Goal: Task Accomplishment & Management: Use online tool/utility

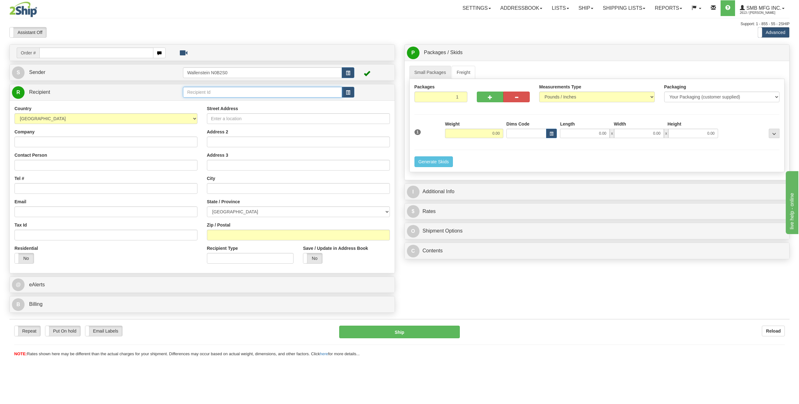
click at [242, 92] on input "text" at bounding box center [262, 92] width 159 height 11
click at [229, 101] on div "TCOA01" at bounding box center [261, 102] width 153 height 7
type input "TCOA01"
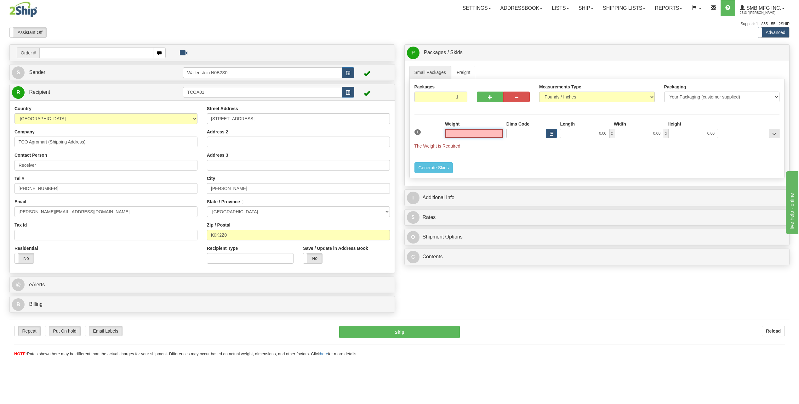
type input "SELBY"
type input "0.00"
click at [489, 96] on span "button" at bounding box center [490, 97] width 4 height 4
type input "2"
click at [774, 55] on label "Pack / Skid Level Pack.." at bounding box center [769, 52] width 36 height 9
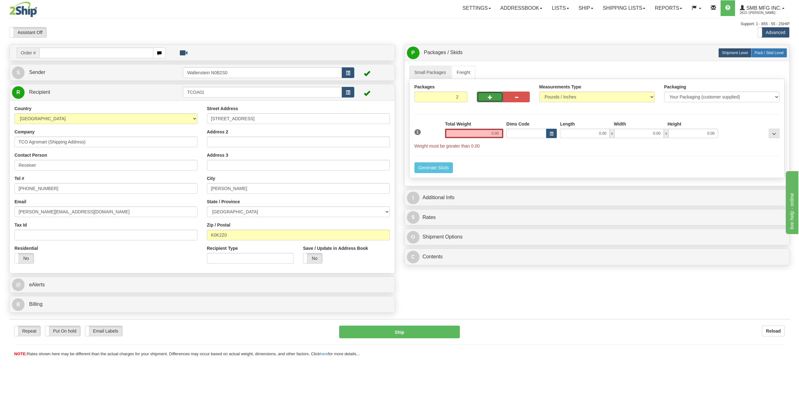
radio input "true"
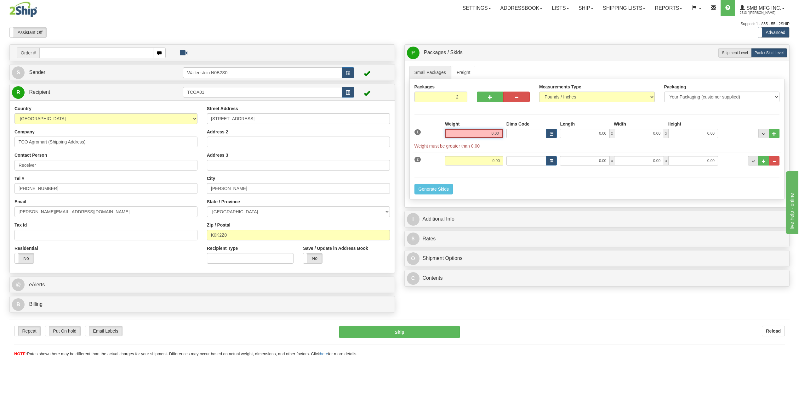
click at [473, 135] on input "0.00" at bounding box center [474, 133] width 58 height 9
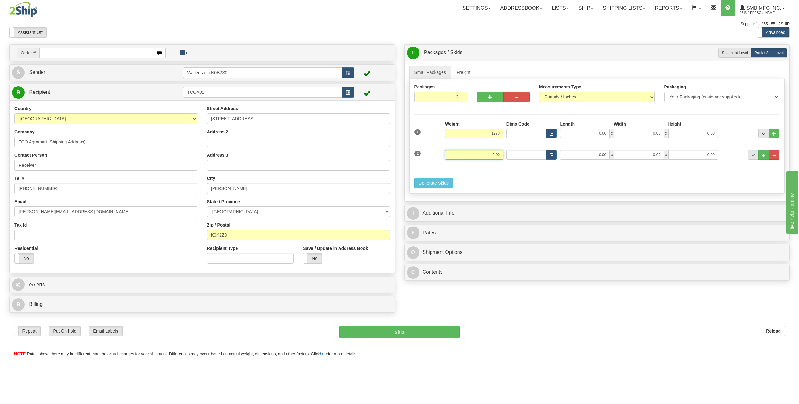
type input "1270.00"
click at [470, 153] on input "0.00" at bounding box center [474, 154] width 58 height 9
type input "1270"
click at [580, 135] on input "0.00" at bounding box center [585, 133] width 50 height 9
type input "1270.00"
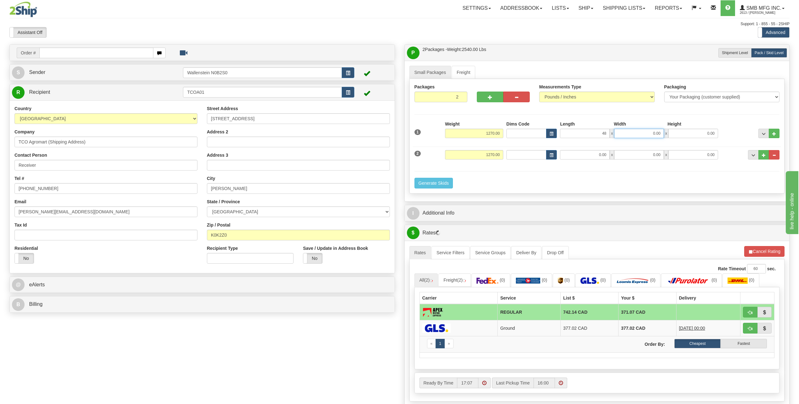
type input "48.00"
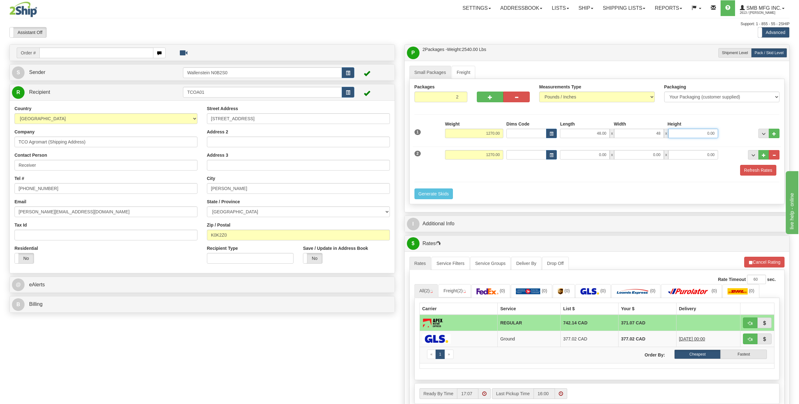
type input "48.00"
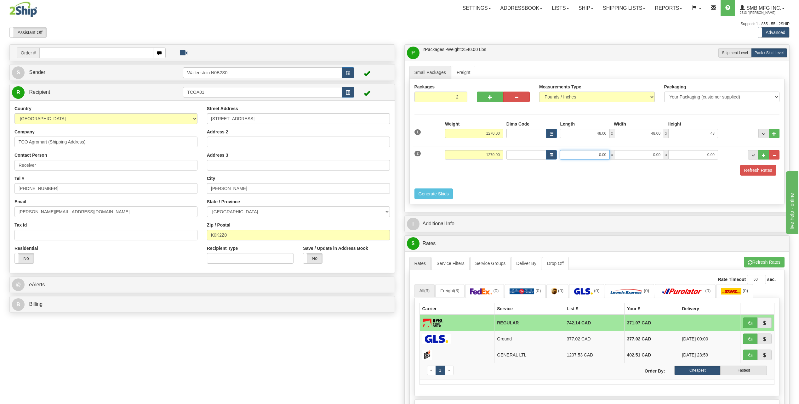
type input "48.00"
click at [601, 156] on input "0.00" at bounding box center [585, 154] width 50 height 9
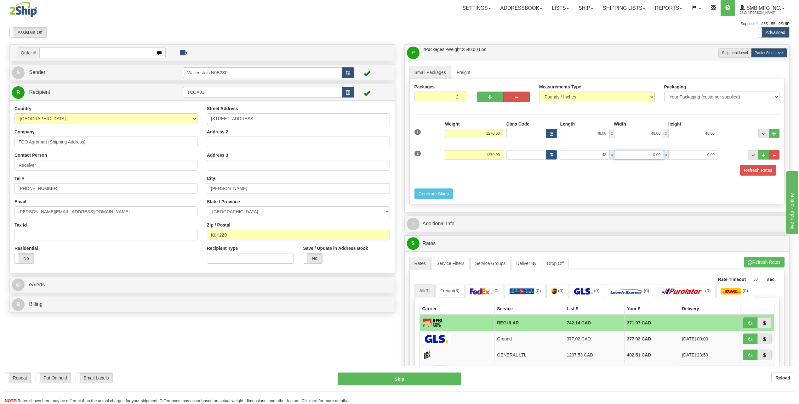
type input "48.00"
type input "8"
type input "48.00"
click at [746, 171] on button "Refresh Rates" at bounding box center [758, 170] width 36 height 11
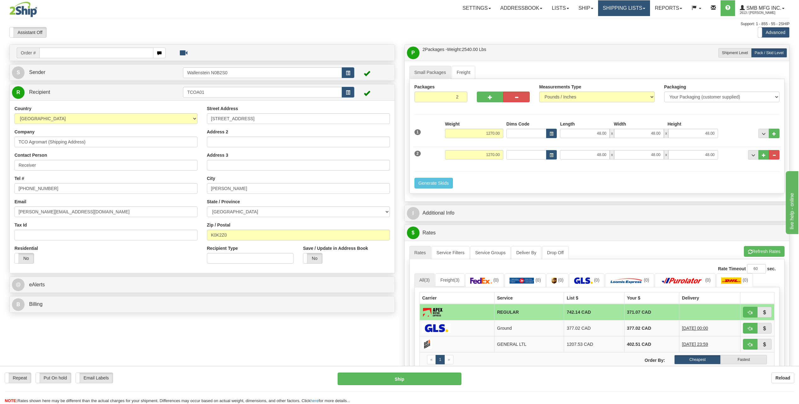
click at [598, 10] on link "Shipping lists" at bounding box center [624, 8] width 52 height 16
click at [588, 13] on link "Ship" at bounding box center [586, 8] width 24 height 16
click at [572, 23] on link "Ship Screen" at bounding box center [569, 22] width 57 height 8
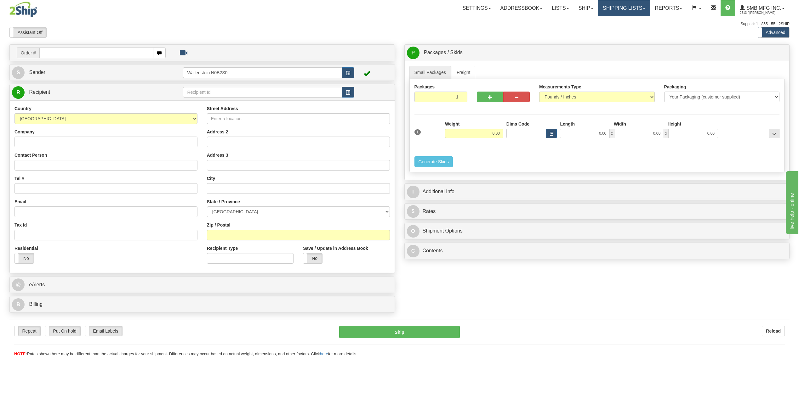
click at [620, 14] on link "Shipping lists" at bounding box center [624, 8] width 52 height 16
click at [616, 23] on span "Current Shipments" at bounding box center [613, 22] width 37 height 5
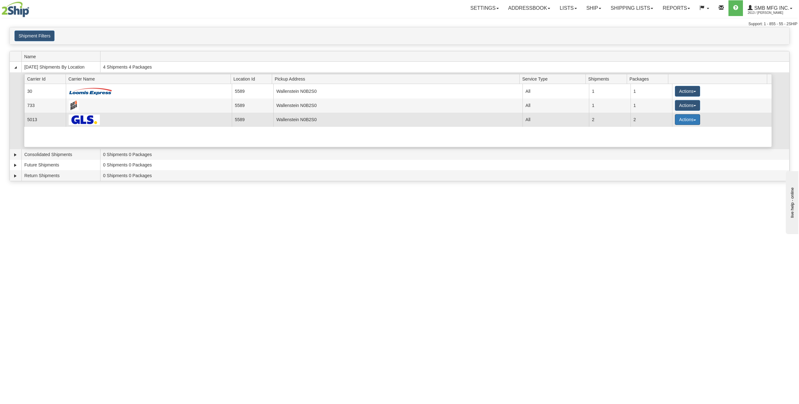
click at [677, 119] on button "Actions" at bounding box center [687, 119] width 25 height 11
click at [676, 131] on link "Details" at bounding box center [674, 132] width 50 height 8
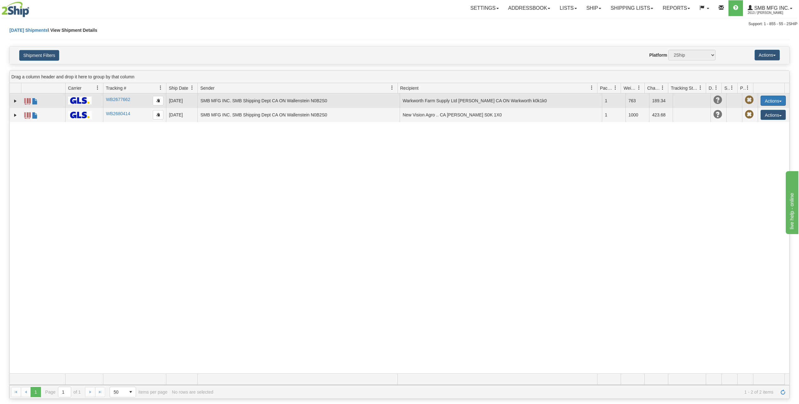
click at [768, 100] on button "Actions" at bounding box center [773, 101] width 25 height 10
click at [755, 123] on link "Repeat" at bounding box center [760, 121] width 50 height 8
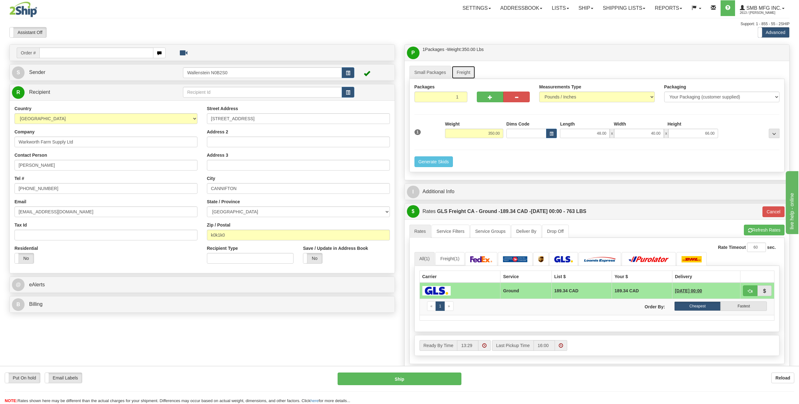
click at [463, 72] on link "Freight" at bounding box center [464, 72] width 24 height 13
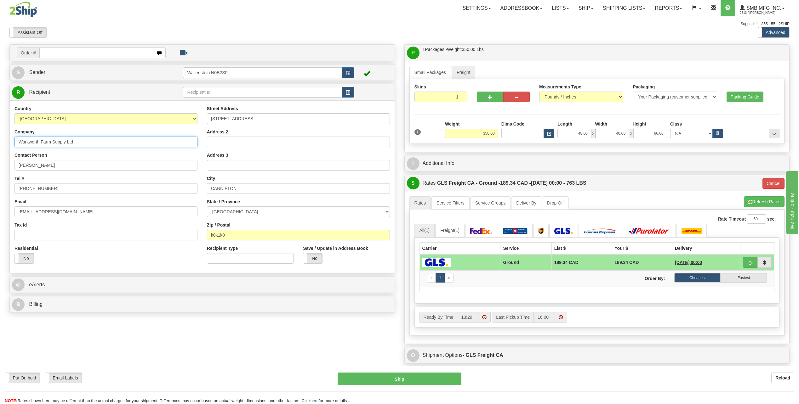
drag, startPoint x: 39, startPoint y: 142, endPoint x: 11, endPoint y: 150, distance: 29.0
click at [11, 150] on div "Country [GEOGRAPHIC_DATA] [GEOGRAPHIC_DATA] [GEOGRAPHIC_DATA] [GEOGRAPHIC_DATA]…" at bounding box center [106, 186] width 192 height 163
click at [262, 189] on input "CANNIFTON" at bounding box center [298, 188] width 183 height 11
paste input "Warkworth"
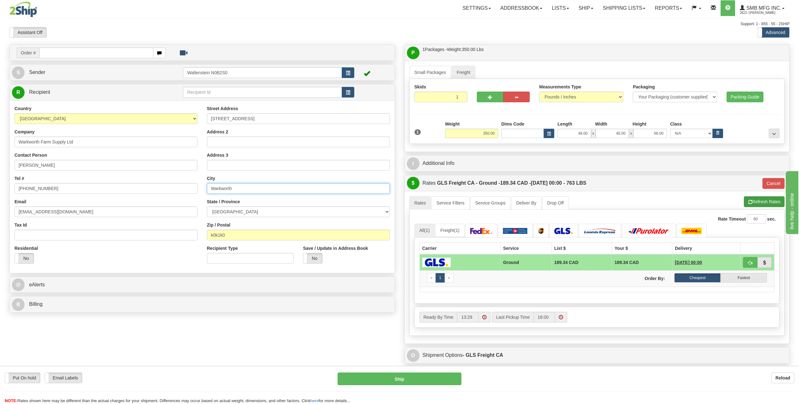
type input "Warkworth"
click at [752, 200] on button "Refresh Rates" at bounding box center [764, 202] width 41 height 11
type input "GRD"
click at [250, 237] on input "k0k1k0" at bounding box center [298, 235] width 183 height 11
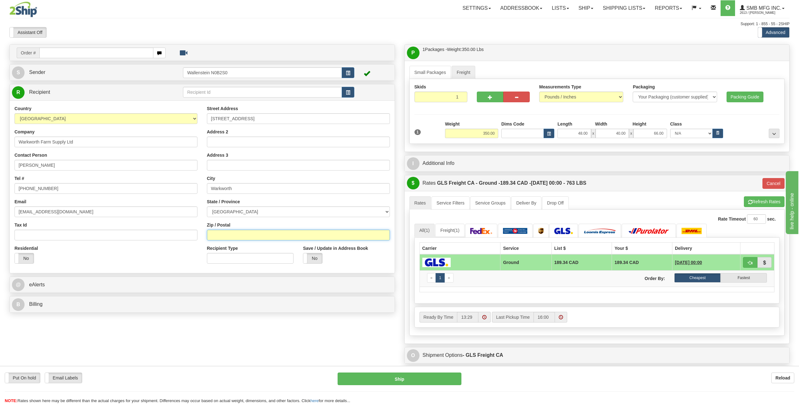
paste input "K0K3K0"
type input "K0K3K0"
click at [751, 202] on button "Refresh Rates" at bounding box center [764, 202] width 41 height 11
type input "GRD"
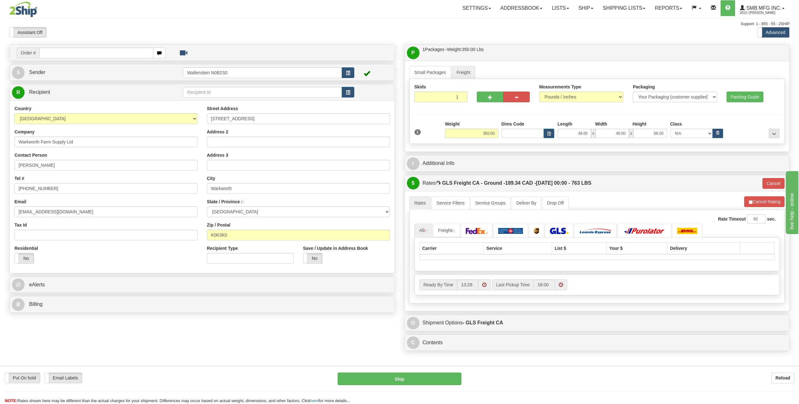
type input "WARKWORTH"
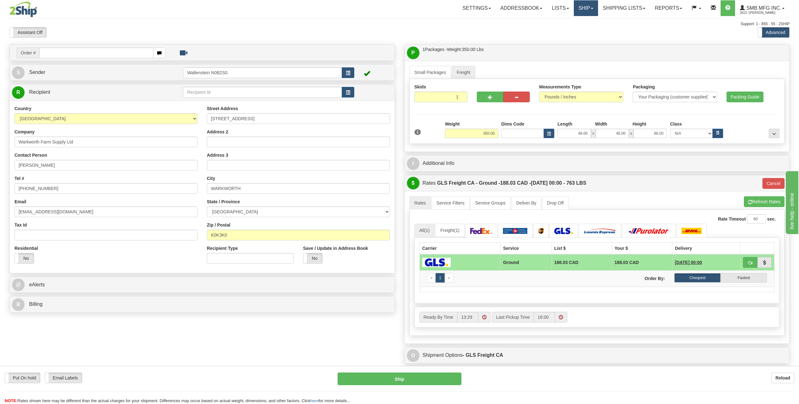
click at [581, 10] on link "Ship" at bounding box center [586, 8] width 24 height 16
click at [558, 20] on span "Ship Screen" at bounding box center [559, 22] width 24 height 5
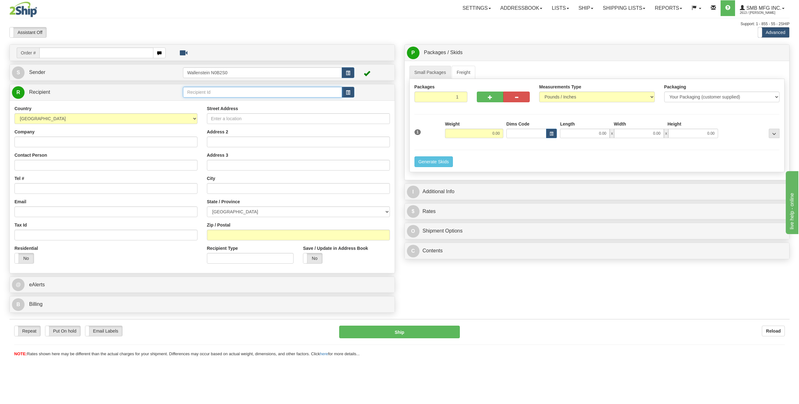
click at [258, 94] on input "text" at bounding box center [262, 92] width 159 height 11
click at [264, 100] on div "WARK01" at bounding box center [261, 102] width 153 height 7
type input "WARK01"
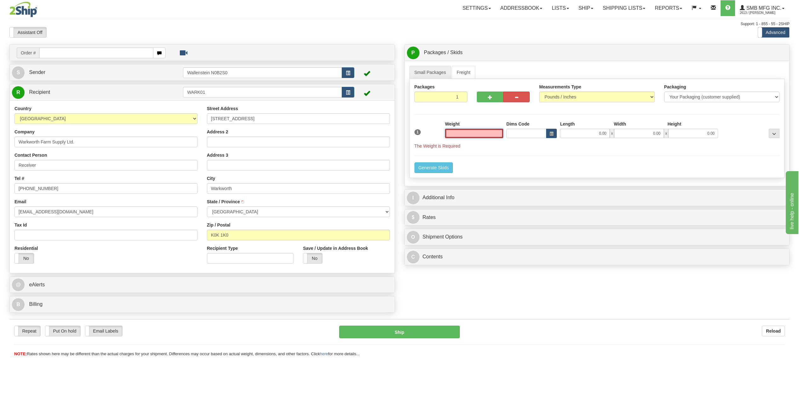
type input "CANNIFTON"
type input "0.00"
drag, startPoint x: 283, startPoint y: 119, endPoint x: 235, endPoint y: 122, distance: 48.9
click at [235, 122] on input "9 Mill Street, PO Box 10" at bounding box center [298, 118] width 183 height 11
type input "9 Mill Street"
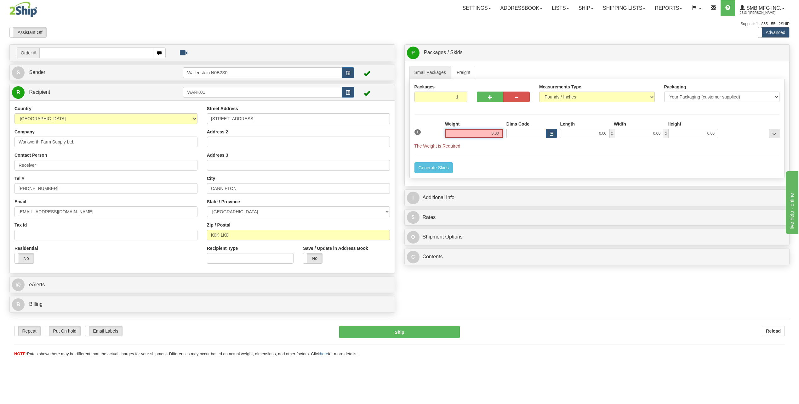
click at [469, 133] on input "0.00" at bounding box center [474, 133] width 58 height 9
type input "350.00"
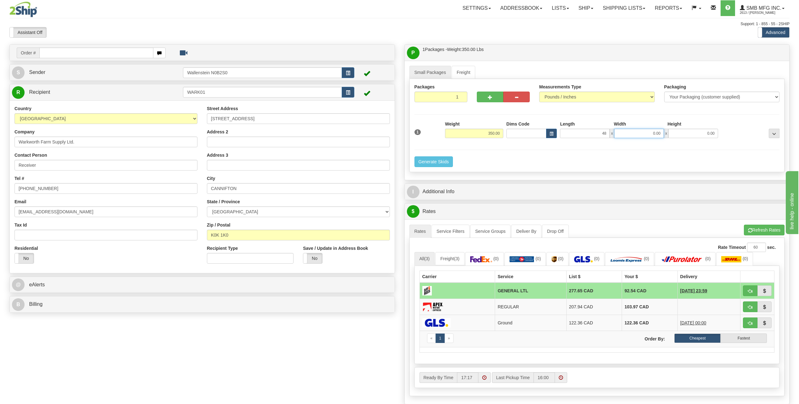
type input "48.00"
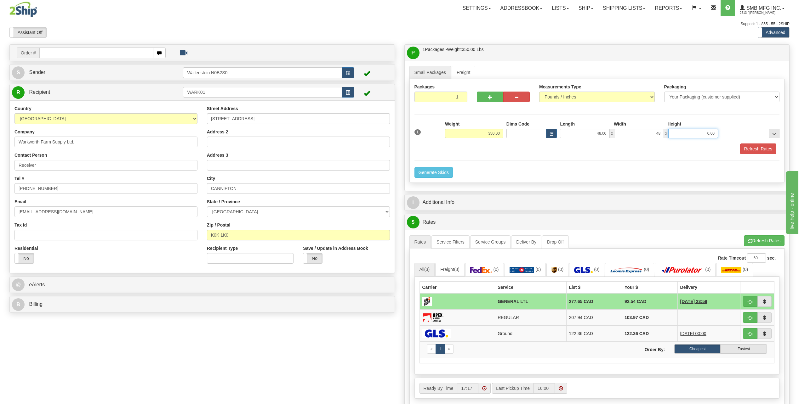
type input "48.00"
click at [754, 149] on button "Refresh Rates" at bounding box center [758, 149] width 36 height 11
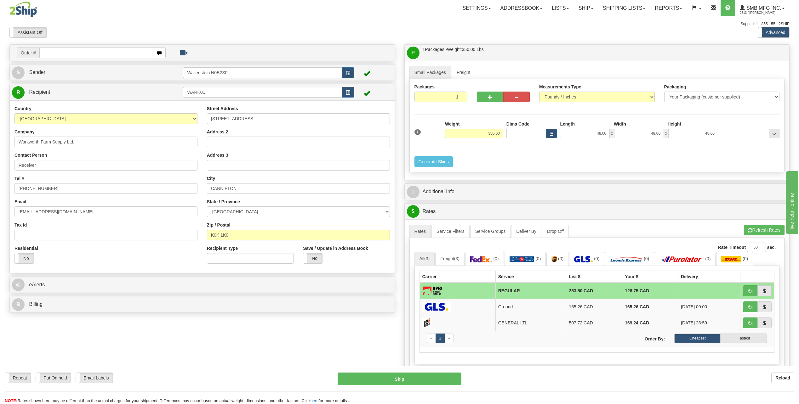
click at [692, 128] on div "Height" at bounding box center [693, 125] width 54 height 8
click at [689, 130] on input "48.00" at bounding box center [693, 133] width 50 height 9
click button "Delete" at bounding box center [0, 0] width 0 height 0
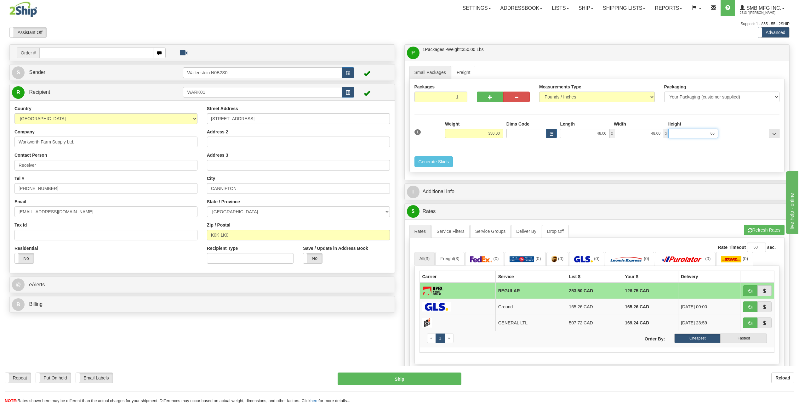
type input "66.00"
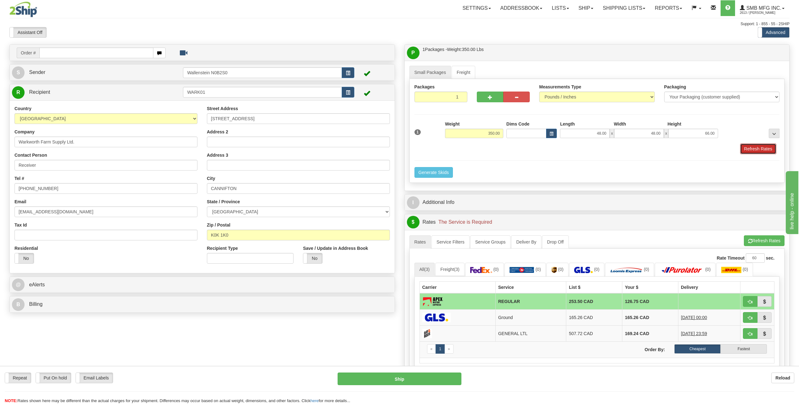
click at [752, 149] on button "Refresh Rates" at bounding box center [758, 149] width 36 height 11
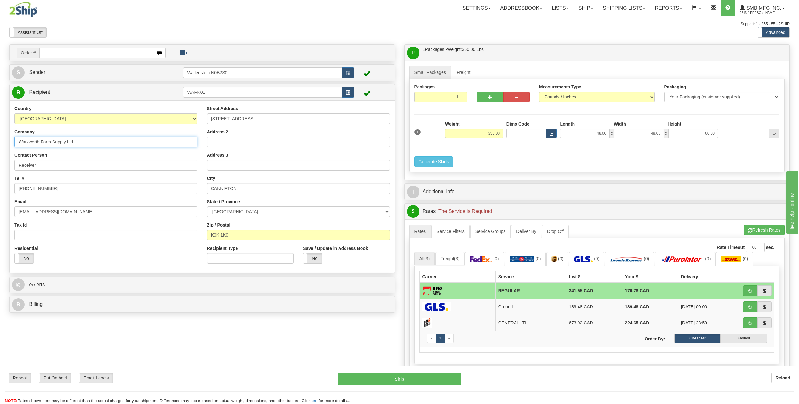
drag, startPoint x: 39, startPoint y: 141, endPoint x: 12, endPoint y: 145, distance: 27.7
click at [12, 145] on div "Country AFGHANISTAN ALAND ISLANDS ALBANIA ALGERIA AMERICAN SAMOA ANDORRA ANGOLA…" at bounding box center [106, 186] width 192 height 163
click at [249, 190] on input "CANNIFTON" at bounding box center [298, 188] width 183 height 11
paste input "Warkworth"
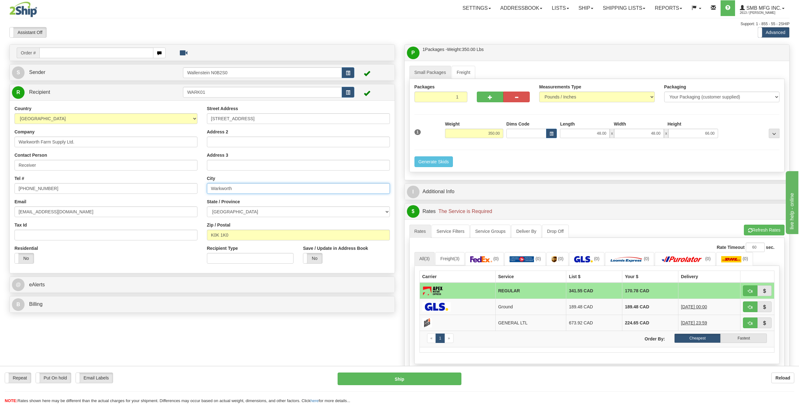
type input "Warkworth"
click button "Delete" at bounding box center [0, 0] width 0 height 0
click at [749, 229] on span "button" at bounding box center [750, 231] width 4 height 4
click at [555, 306] on td "REGULAR" at bounding box center [530, 307] width 70 height 16
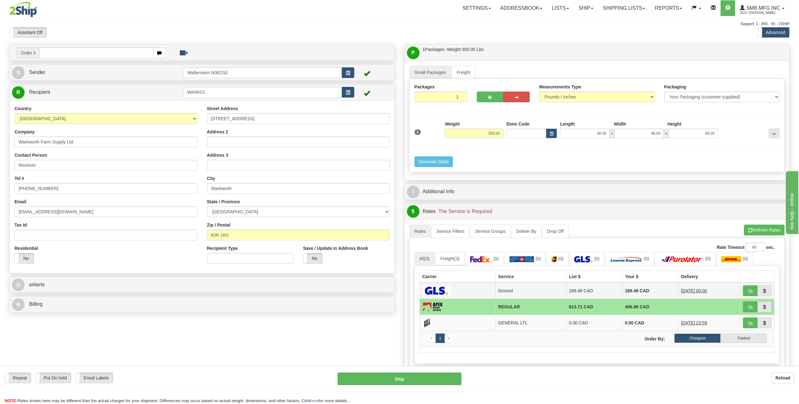
click at [566, 293] on td "189.48 CAD" at bounding box center [594, 291] width 56 height 16
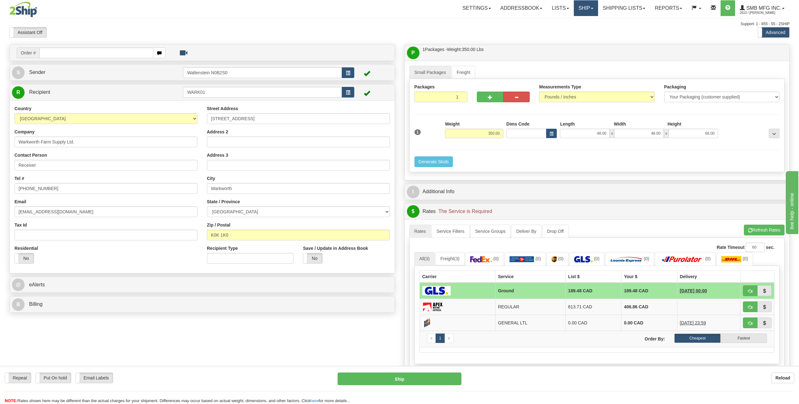
click at [585, 13] on link "Ship" at bounding box center [586, 8] width 24 height 16
click at [570, 21] on link "Ship Screen" at bounding box center [569, 22] width 57 height 8
